Goal: Task Accomplishment & Management: Use online tool/utility

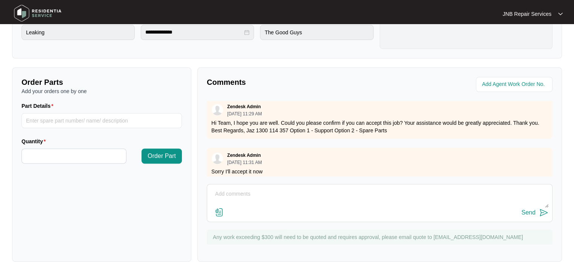
scroll to position [75, 0]
click at [297, 200] on textarea at bounding box center [379, 198] width 337 height 20
paste textarea "631933 30/8 [PERSON_NAME] complain water checked drain ok inlet ok suspect over…"
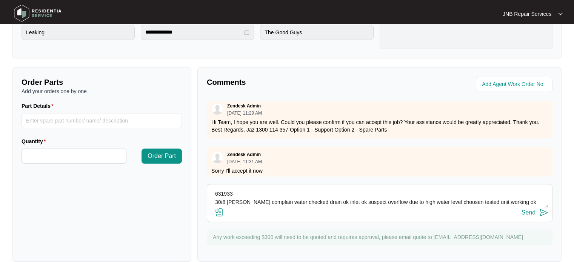
scroll to position [14, 0]
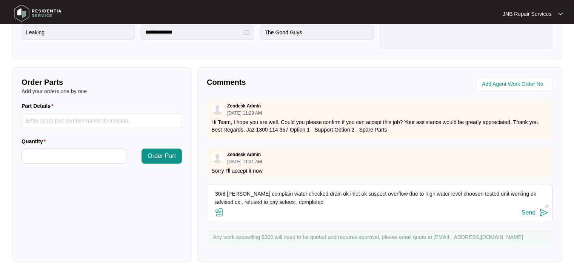
type textarea "631933 30/8 [PERSON_NAME] complain water checked drain ok inlet ok suspect over…"
click at [222, 214] on img at bounding box center [219, 212] width 9 height 9
click at [0, 0] on input "file" at bounding box center [0, 0] width 0 height 0
click at [222, 211] on img at bounding box center [219, 212] width 9 height 9
click at [0, 0] on input "file" at bounding box center [0, 0] width 0 height 0
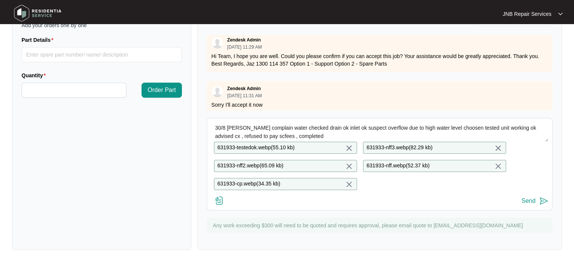
click at [544, 205] on img at bounding box center [543, 201] width 9 height 9
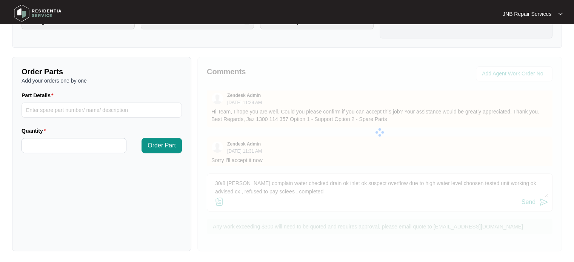
scroll to position [0, 0]
click at [544, 205] on div at bounding box center [379, 132] width 364 height 151
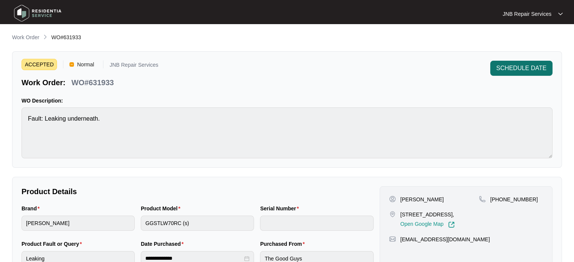
click at [521, 69] on span "SCHEDULE DATE" at bounding box center [521, 68] width 50 height 9
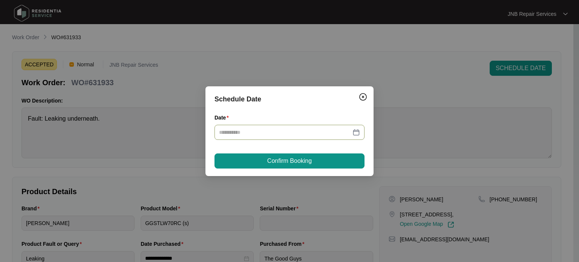
click at [363, 133] on div at bounding box center [290, 132] width 150 height 15
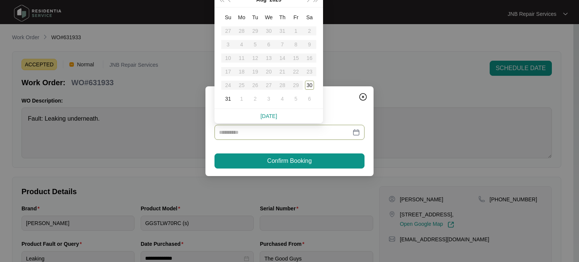
type input "**********"
click at [314, 90] on td "30" at bounding box center [310, 85] width 14 height 14
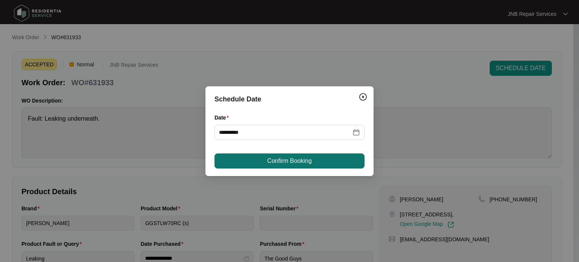
click at [316, 161] on button "Confirm Booking" at bounding box center [290, 161] width 150 height 15
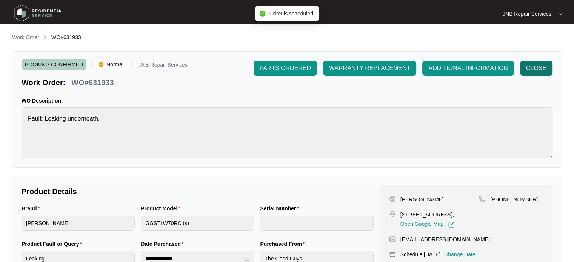
click at [539, 72] on span "CLOSE" at bounding box center [536, 68] width 20 height 9
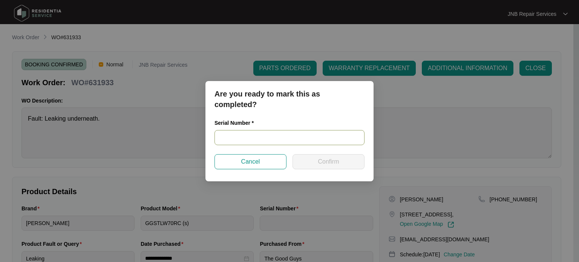
click at [255, 138] on input "text" at bounding box center [290, 137] width 150 height 15
paste input "540N963850144031D00155"
type input "540N963850144031D00155"
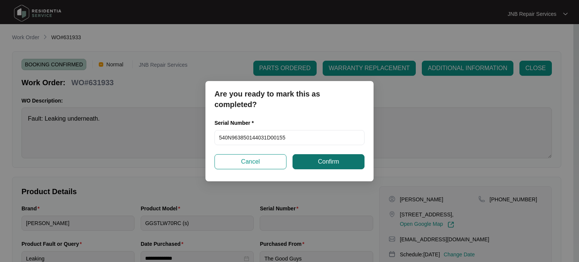
click at [340, 164] on button "Confirm" at bounding box center [329, 161] width 72 height 15
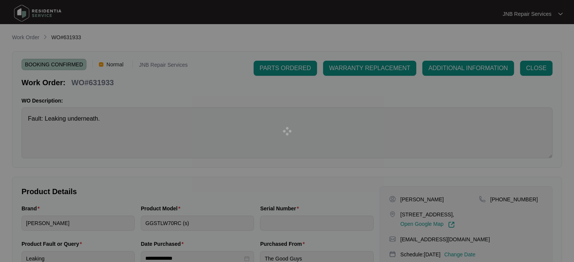
type input "540N963850144031D00155"
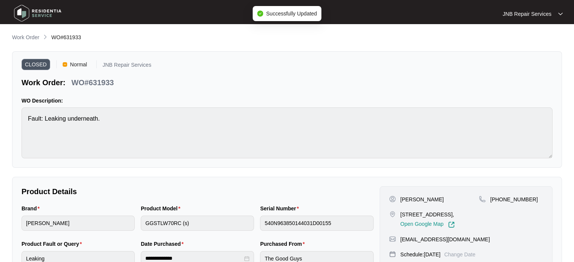
scroll to position [157, 0]
